Goal: Task Accomplishment & Management: Manage account settings

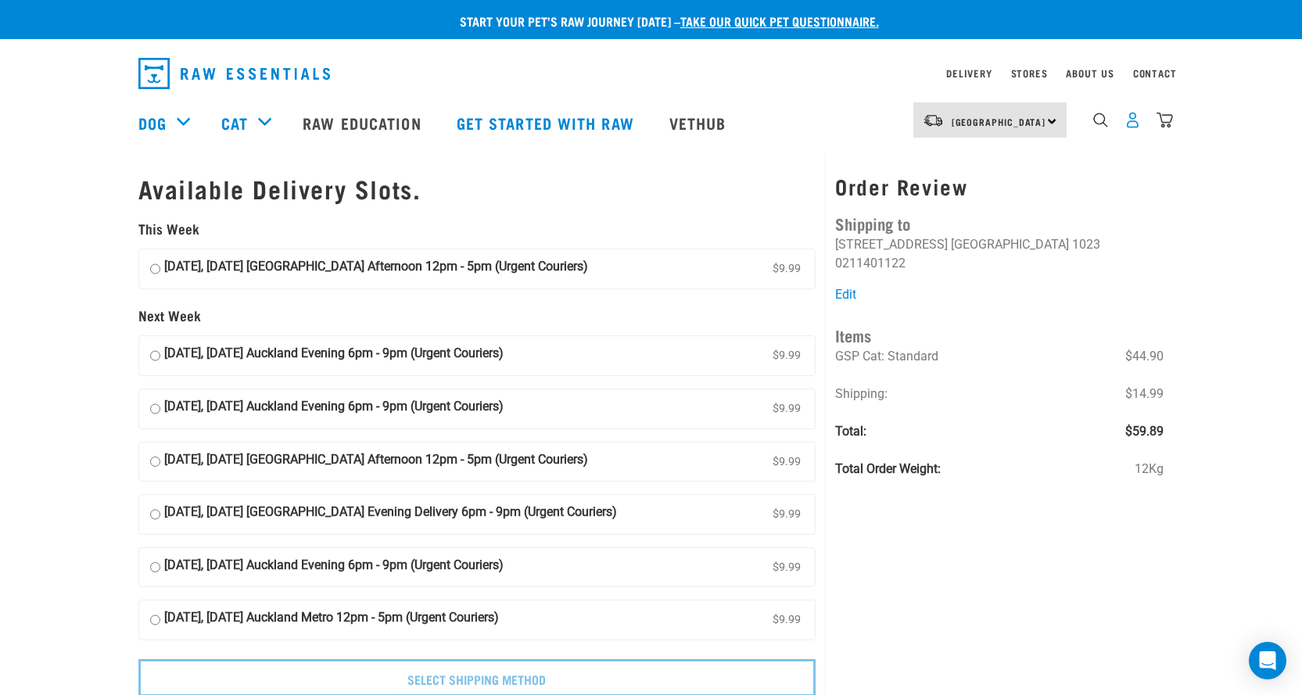
click at [1134, 128] on img "dropdown navigation" at bounding box center [1133, 120] width 16 height 16
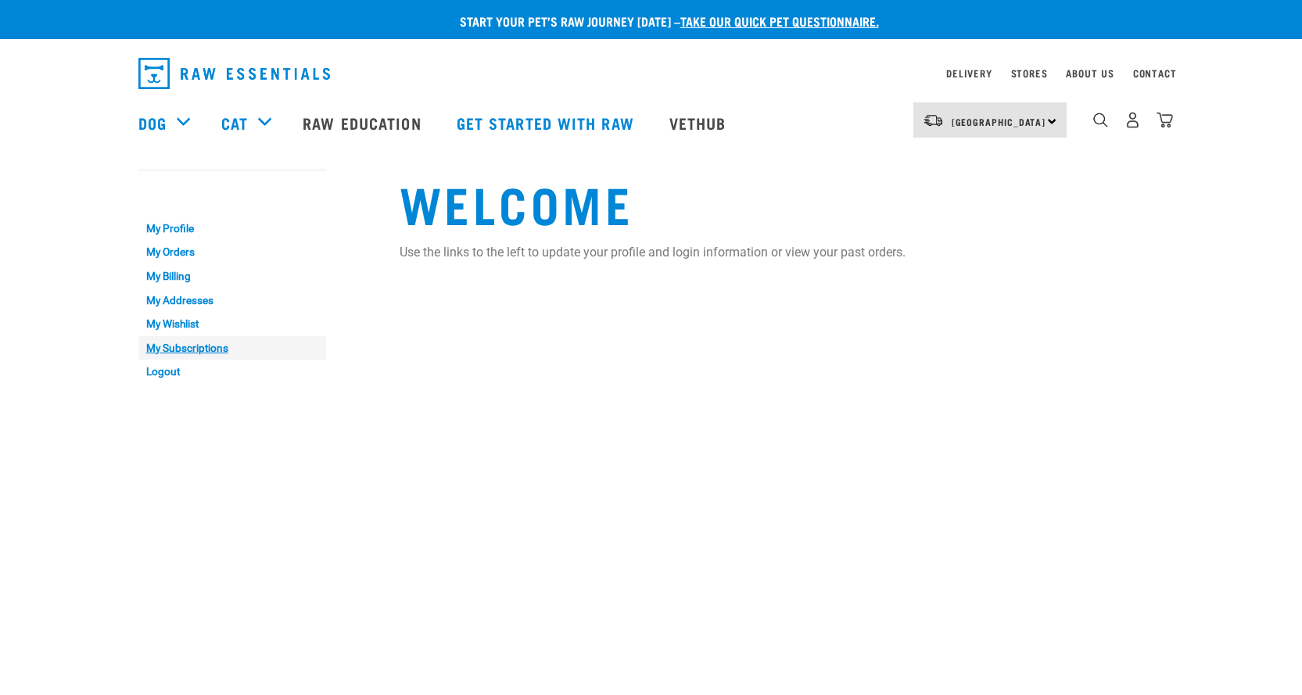
click at [190, 347] on link "My Subscriptions" at bounding box center [232, 348] width 188 height 24
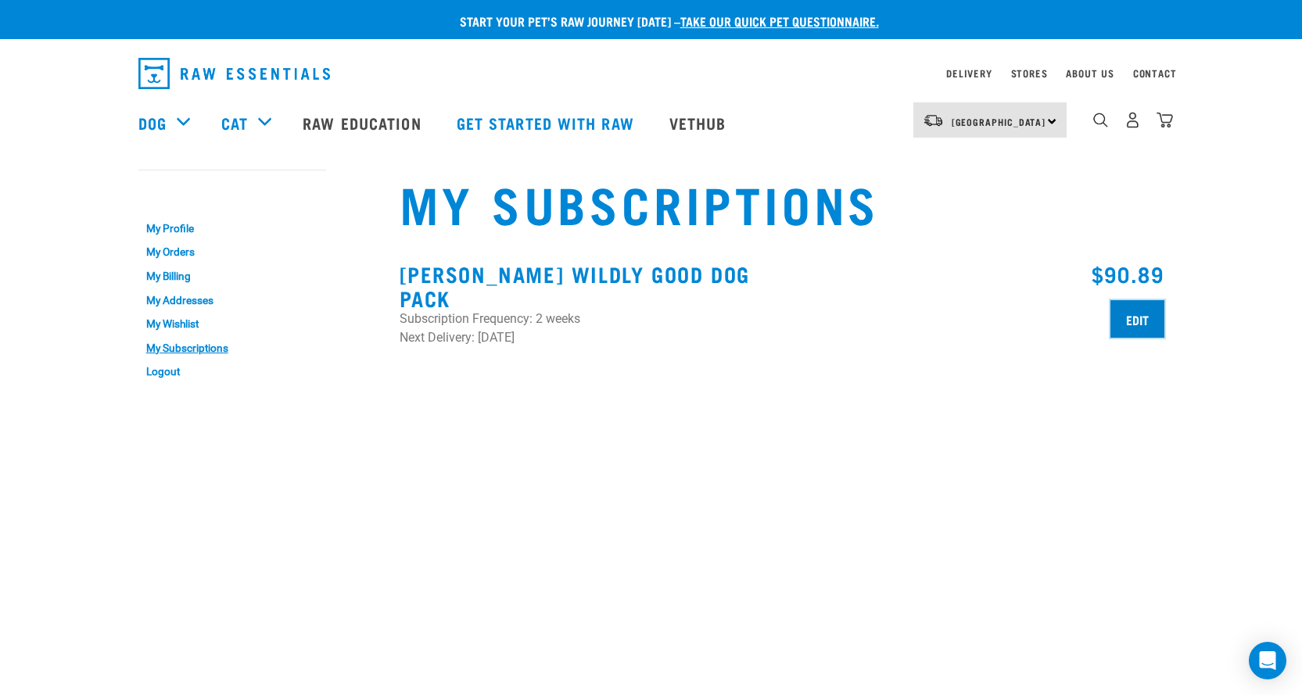
click at [1138, 326] on input "Edit" at bounding box center [1138, 319] width 54 height 38
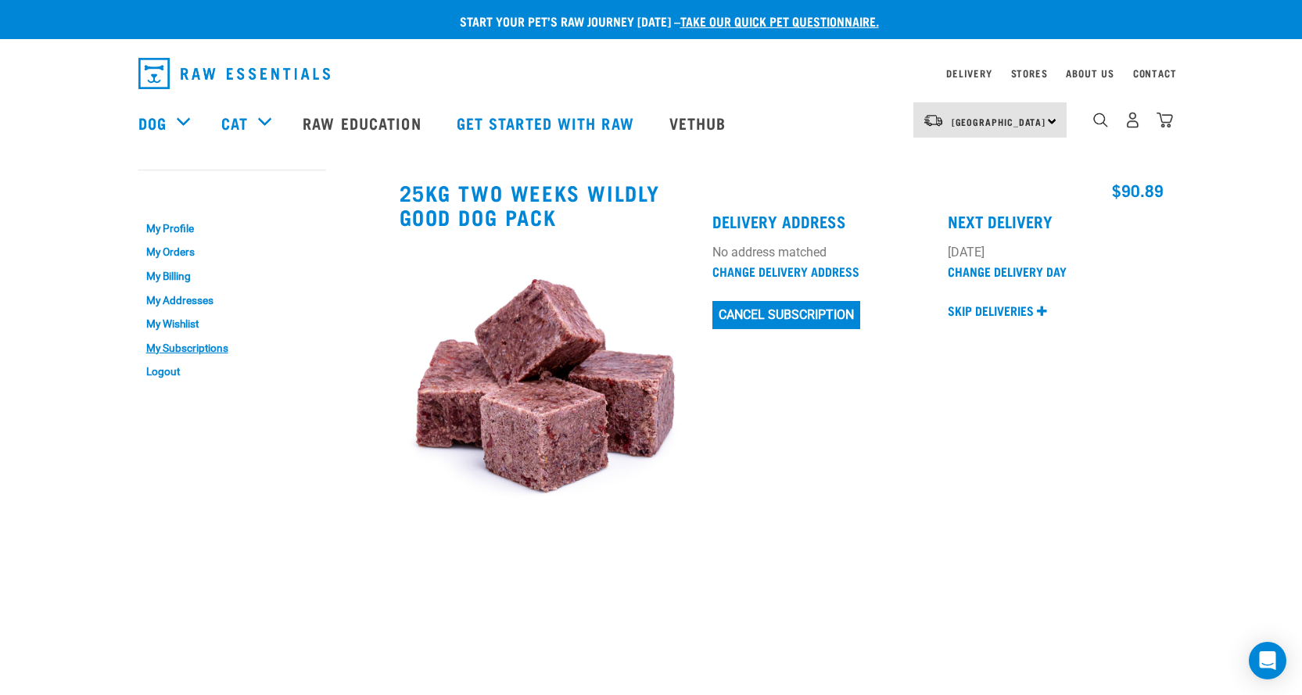
click at [547, 200] on h3 "25kg two weeks Wildly Good Dog Pack" at bounding box center [547, 205] width 295 height 48
click at [503, 214] on h3 "25kg two weeks Wildly Good Dog Pack" at bounding box center [547, 205] width 295 height 48
click at [552, 436] on img at bounding box center [547, 389] width 295 height 295
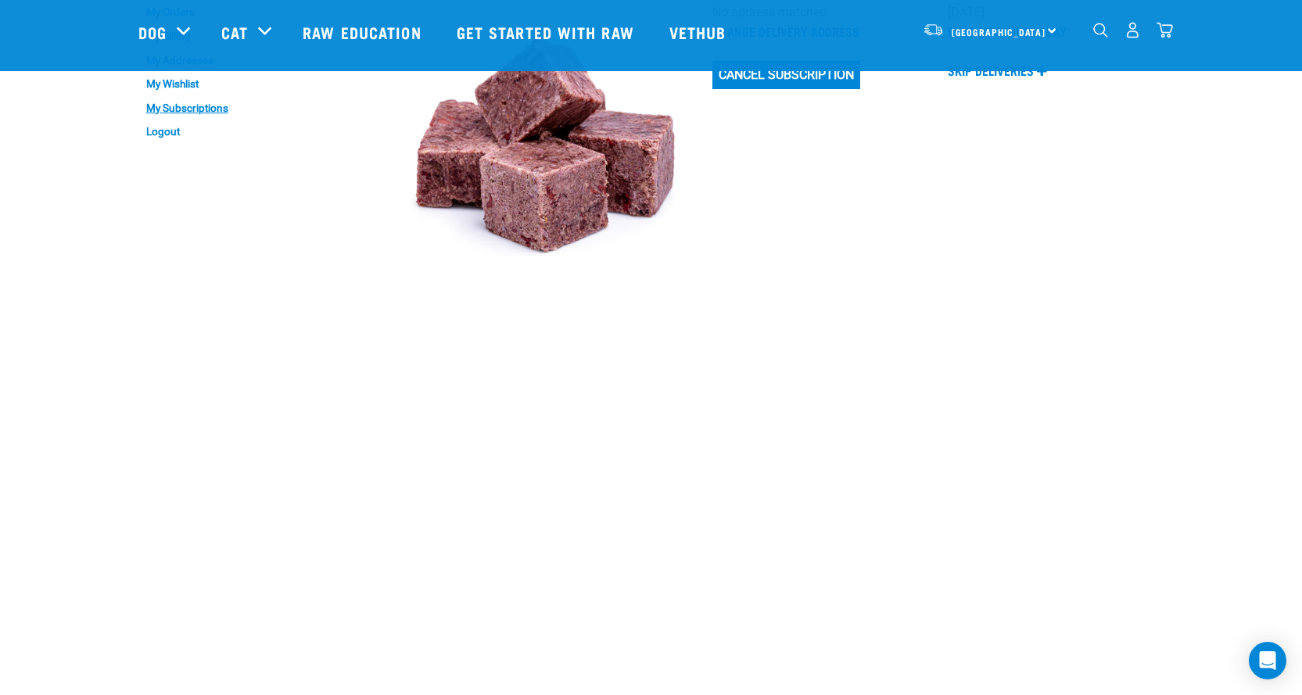
scroll to position [78, 0]
